Goal: Task Accomplishment & Management: Find specific page/section

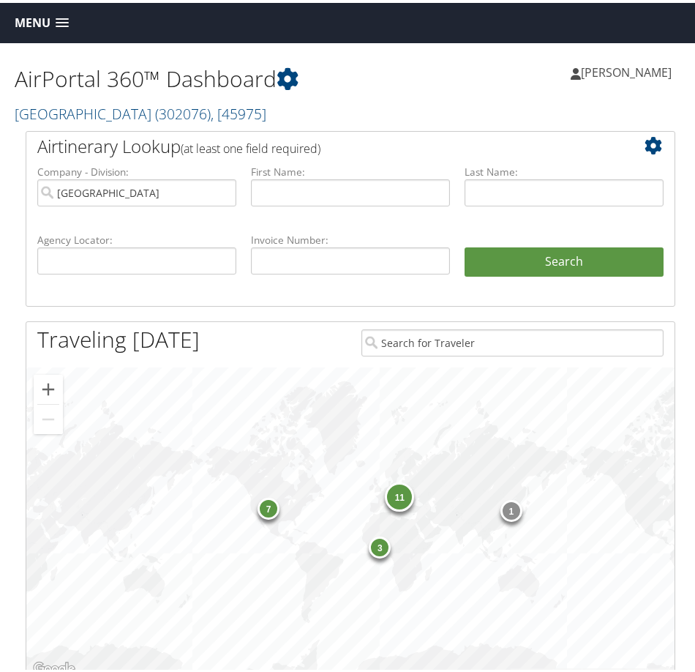
click at [30, 24] on span "Menu" at bounding box center [33, 20] width 36 height 14
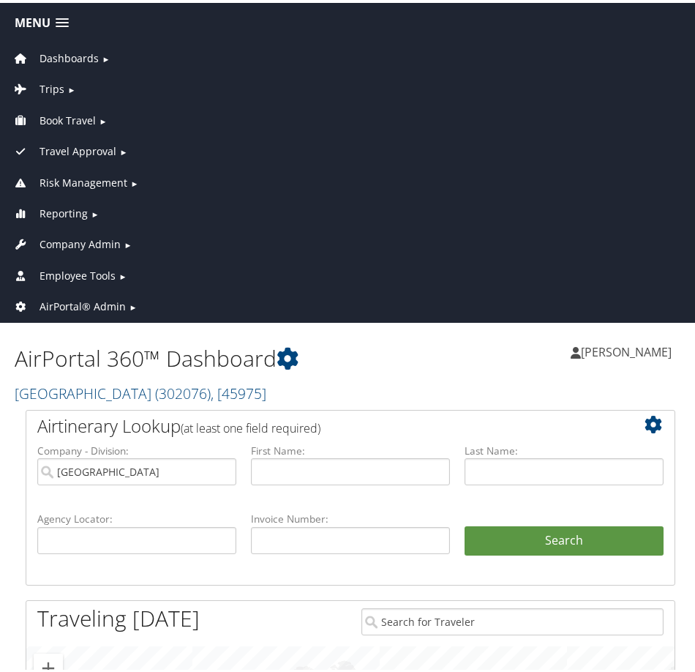
click at [60, 269] on span "Employee Tools" at bounding box center [78, 273] width 76 height 16
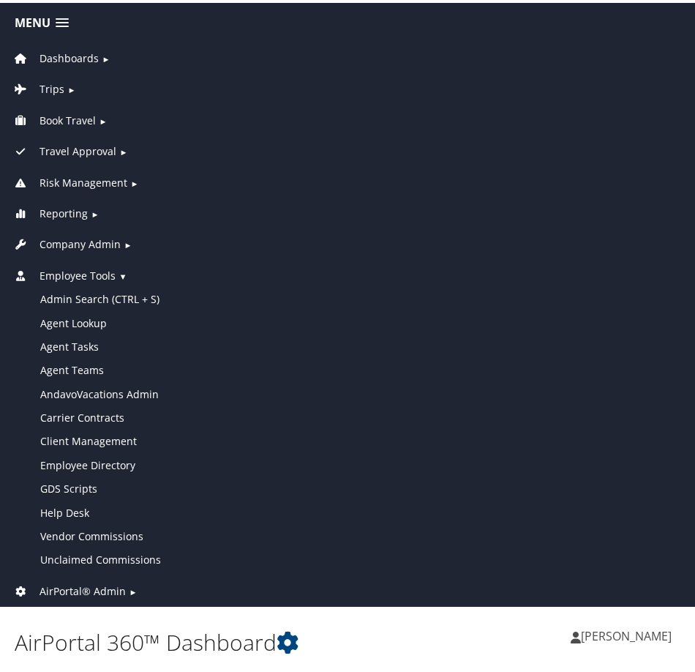
click at [86, 238] on span "Company Admin" at bounding box center [80, 241] width 81 height 16
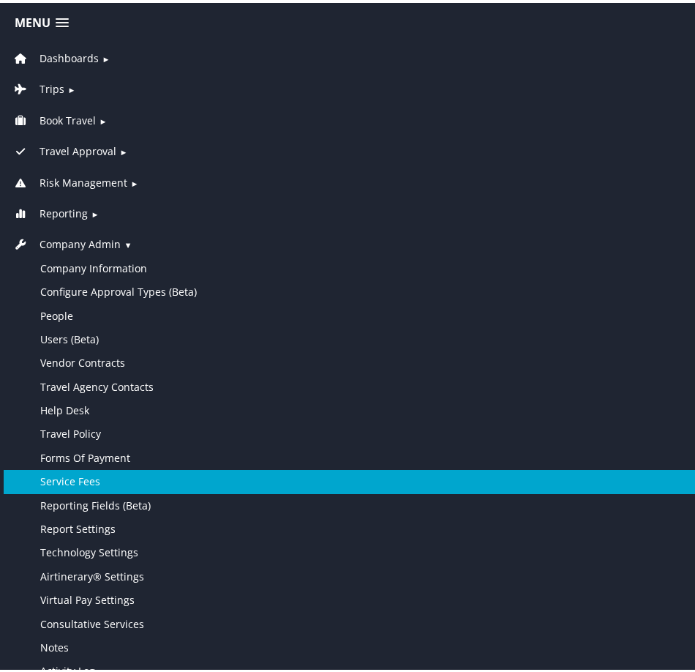
click at [89, 478] on link "Service Fees" at bounding box center [351, 478] width 694 height 23
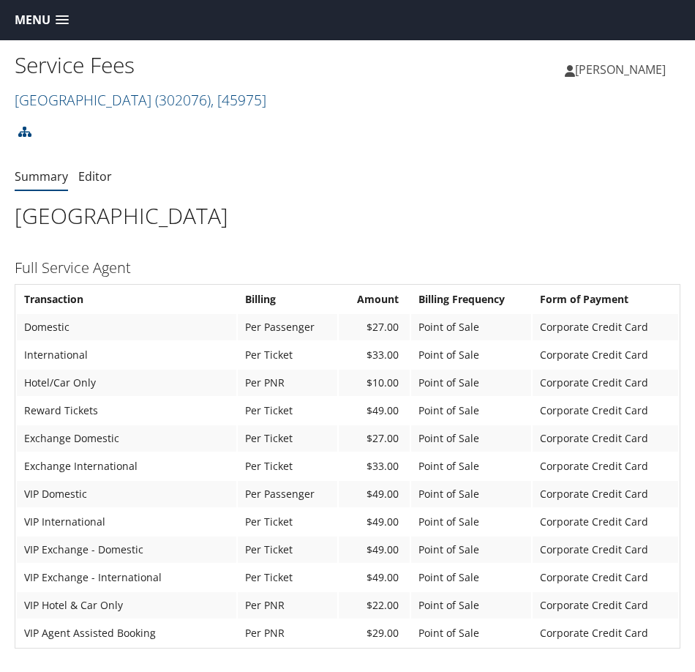
scroll to position [73, 0]
